Goal: Task Accomplishment & Management: Manage account settings

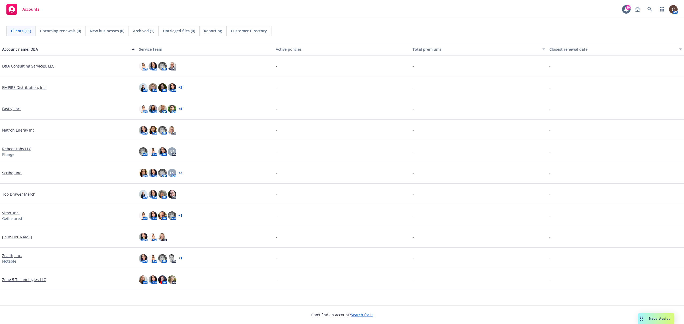
click at [18, 236] on link "[PERSON_NAME]" at bounding box center [17, 237] width 30 height 6
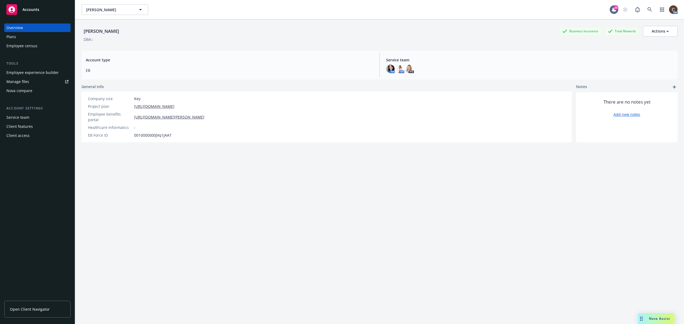
click at [29, 81] on link "Manage files" at bounding box center [37, 81] width 66 height 9
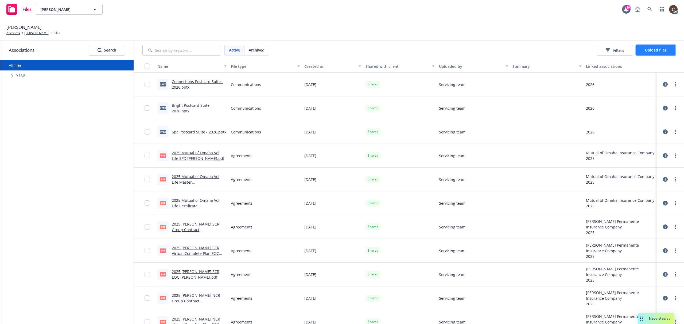
click at [663, 48] on span "Upload files" at bounding box center [656, 50] width 22 height 5
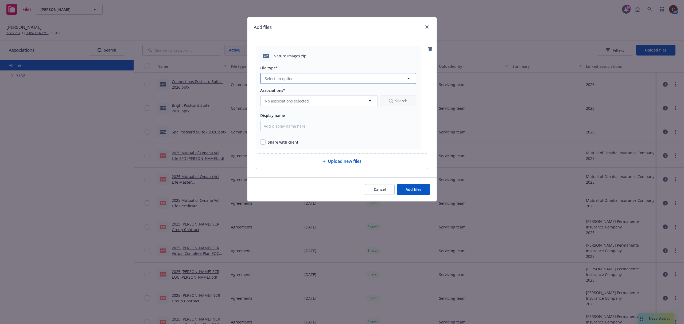
click at [329, 82] on button "Select an option" at bounding box center [338, 78] width 156 height 11
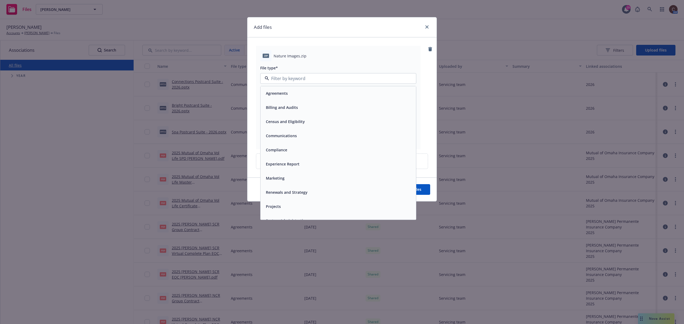
click at [305, 139] on div "Communications" at bounding box center [338, 136] width 149 height 8
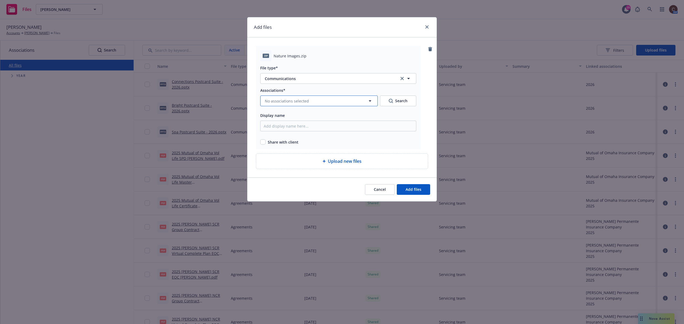
click at [320, 100] on button "No associations selected" at bounding box center [319, 101] width 118 height 11
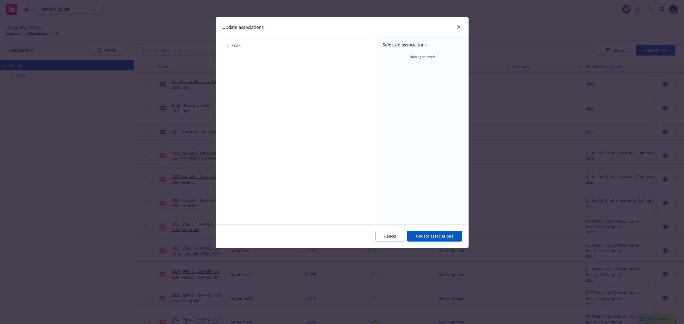
click at [224, 49] on span "Tree Example" at bounding box center [227, 46] width 9 height 9
click at [240, 130] on input "Tree Example" at bounding box center [240, 131] width 5 height 5
checkbox input "true"
click at [429, 241] on button "Update associations" at bounding box center [434, 236] width 55 height 11
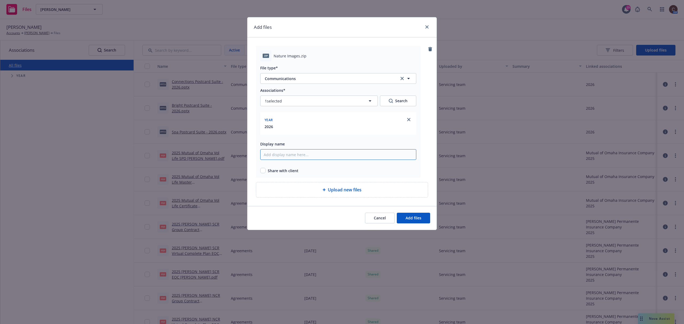
click at [332, 157] on input "Display name" at bounding box center [338, 154] width 156 height 11
type input "Nature Images"
drag, startPoint x: 265, startPoint y: 172, endPoint x: 268, endPoint y: 172, distance: 2.9
click at [265, 172] on input "checkbox" at bounding box center [262, 170] width 5 height 5
checkbox input "true"
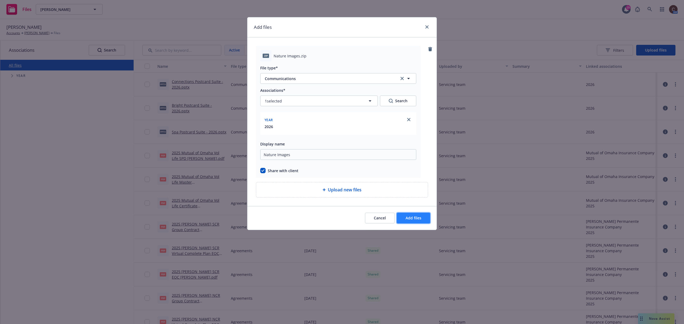
click at [415, 216] on button "Add files" at bounding box center [413, 218] width 33 height 11
